Goal: Transaction & Acquisition: Purchase product/service

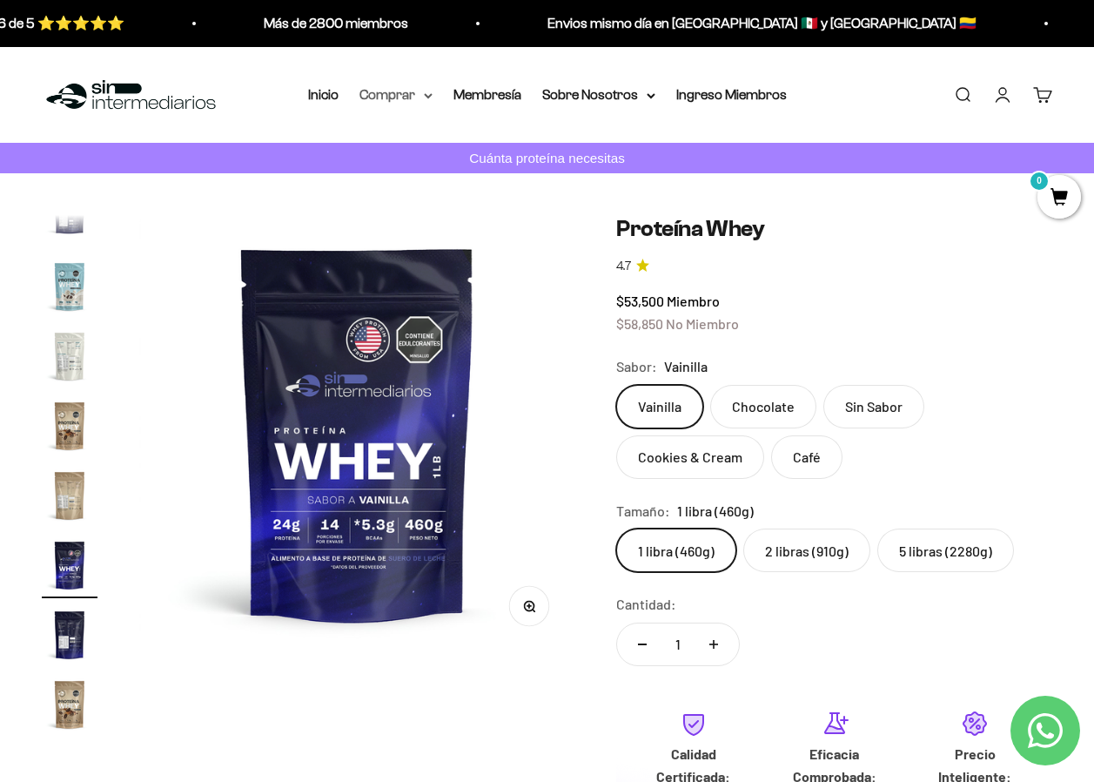
click at [421, 98] on summary "Comprar" at bounding box center [395, 95] width 73 height 23
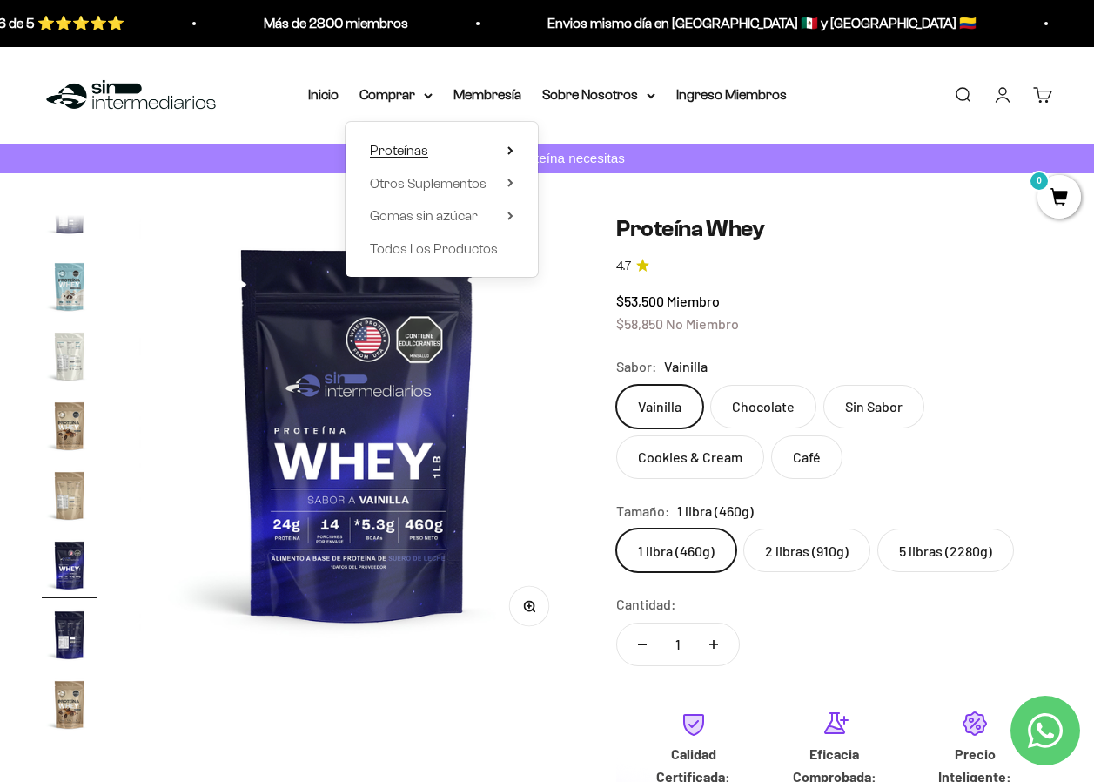
click at [493, 152] on summary "Proteínas" at bounding box center [442, 150] width 144 height 23
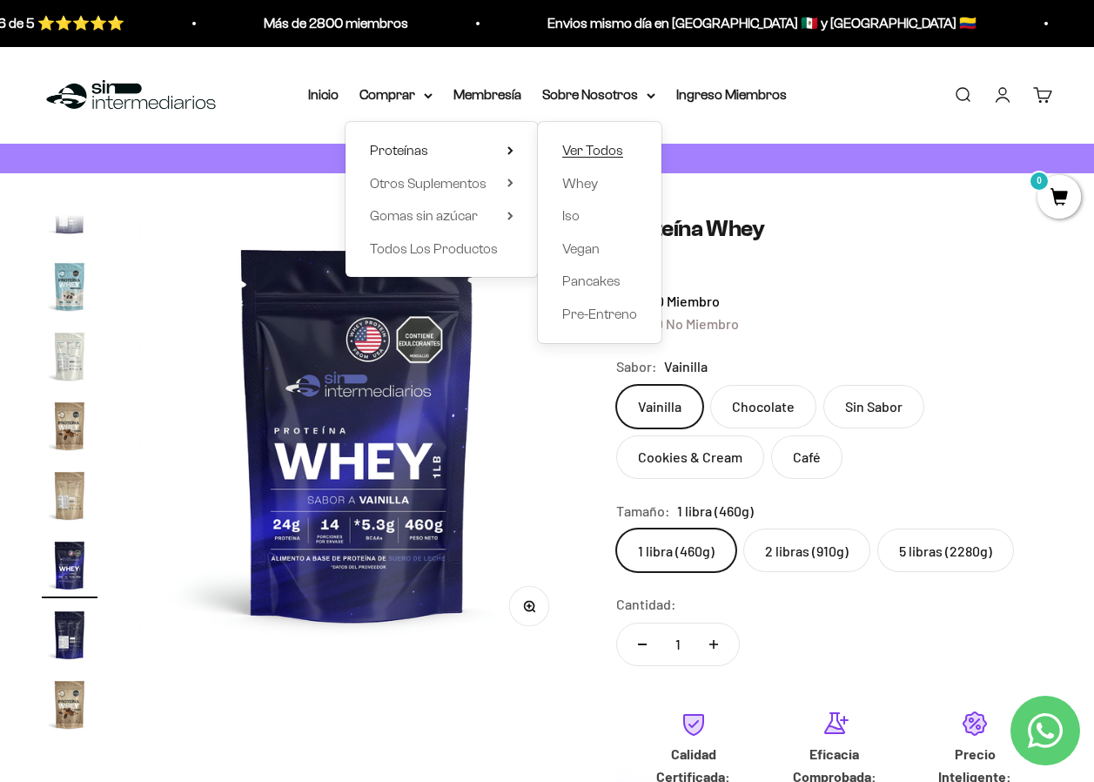
click at [590, 149] on span "Ver Todos" at bounding box center [592, 150] width 61 height 15
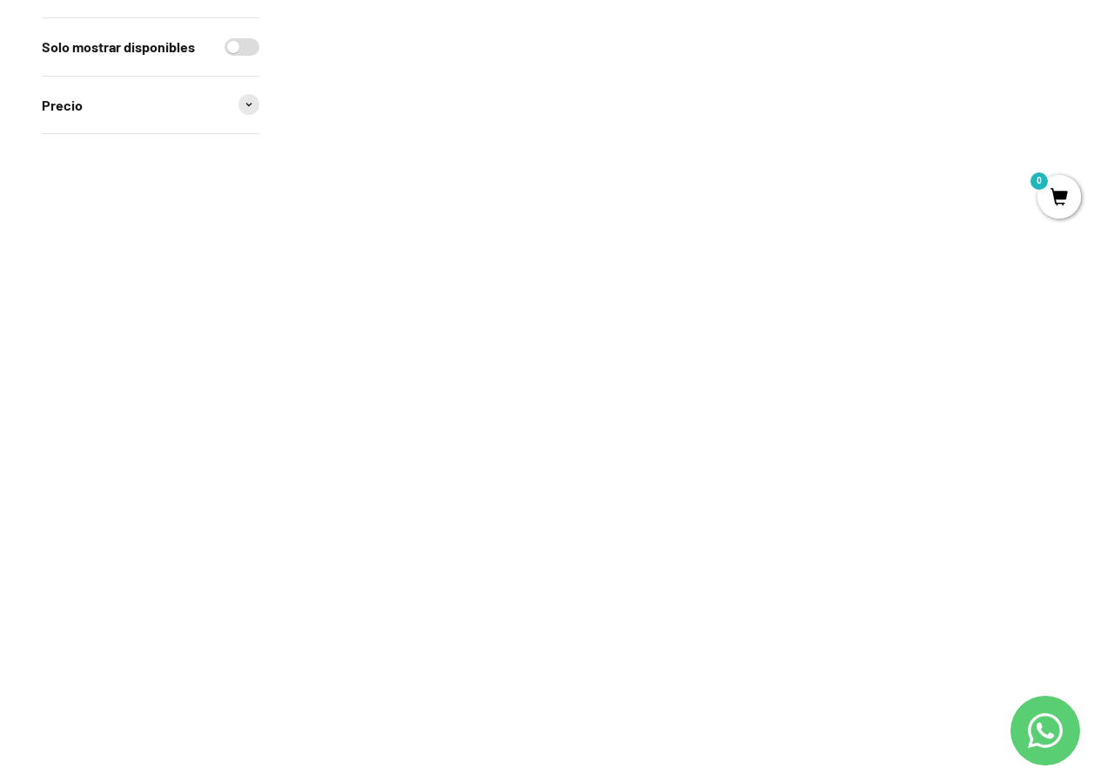
scroll to position [609, 0]
click at [428, 547] on img at bounding box center [419, 547] width 237 height 237
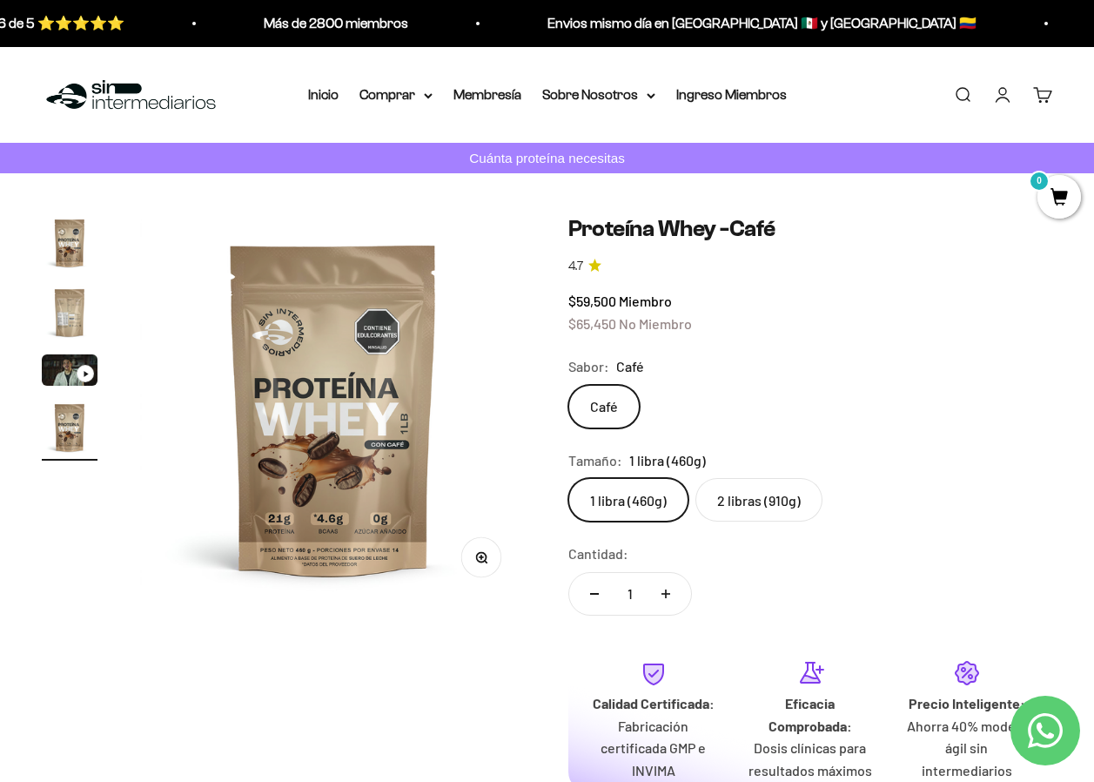
click at [935, 370] on div "Sabor: Café" at bounding box center [810, 366] width 485 height 23
